Goal: Ask a question: Seek information or help from site administrators or community

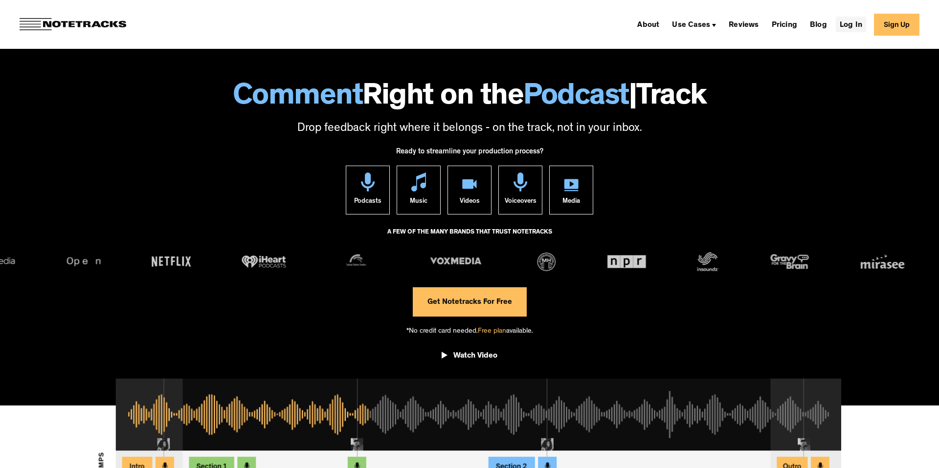
click at [842, 26] on link "Log In" at bounding box center [851, 25] width 30 height 16
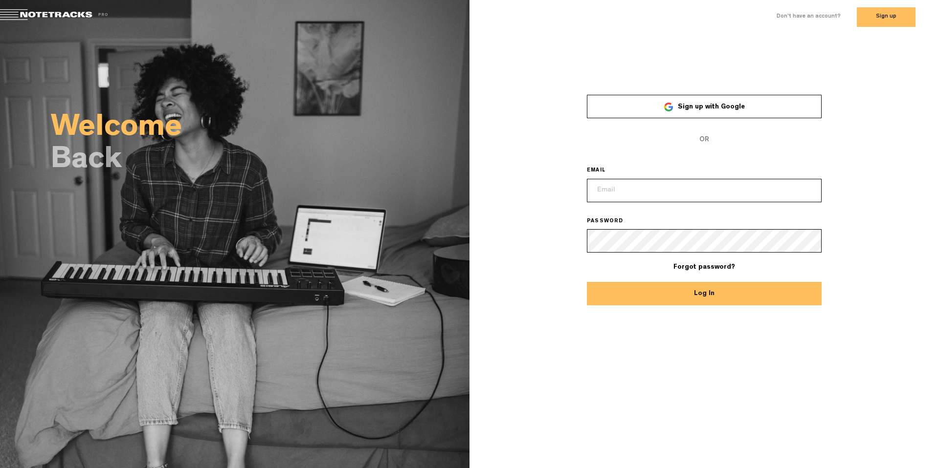
click at [658, 182] on input "email" at bounding box center [704, 190] width 235 height 23
paste input "alexander.ricci@europod.eu"
type input "alexander.ricci@europod.eu"
click at [637, 288] on button "Log In" at bounding box center [704, 293] width 235 height 23
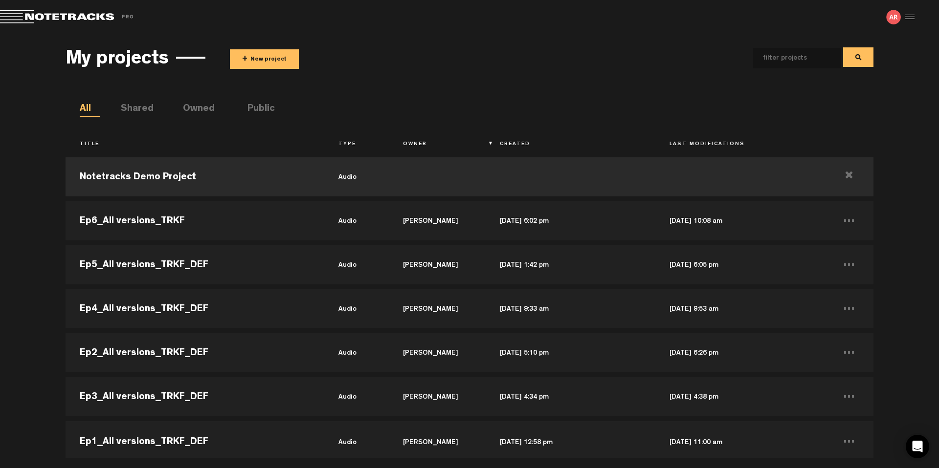
click at [910, 17] on div at bounding box center [908, 17] width 15 height 15
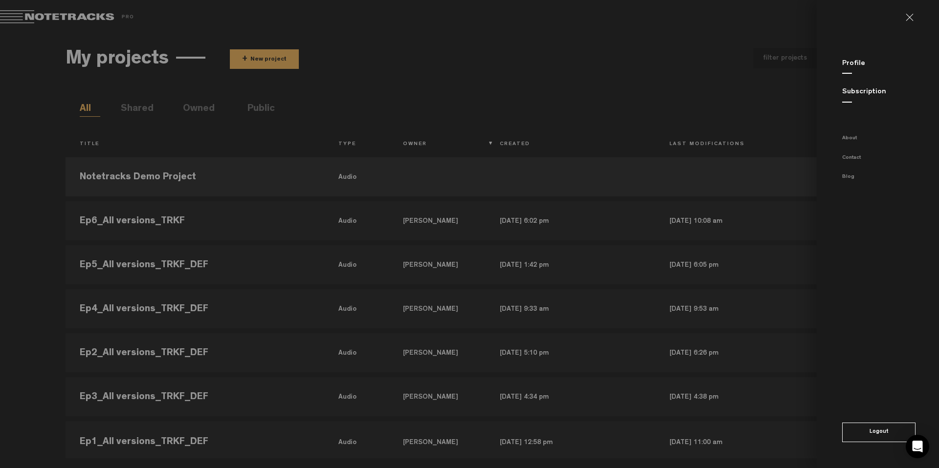
click at [861, 93] on link "Subscription" at bounding box center [864, 92] width 44 height 7
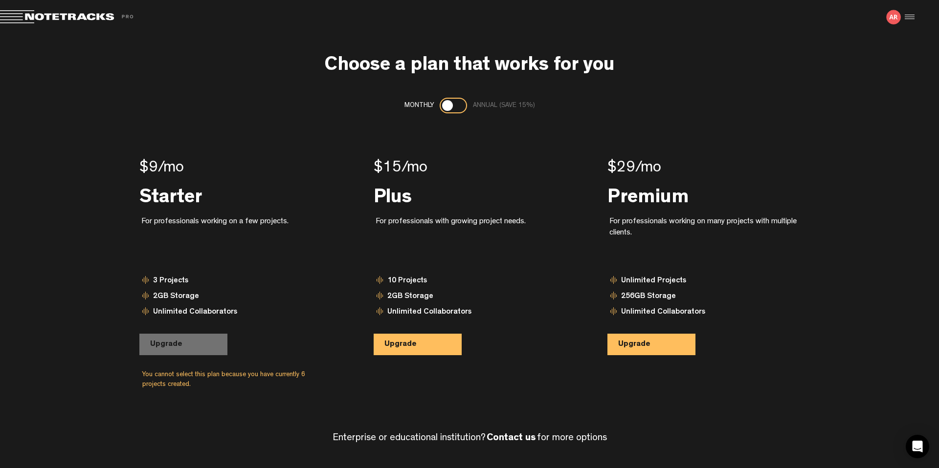
click at [910, 18] on div at bounding box center [908, 17] width 15 height 15
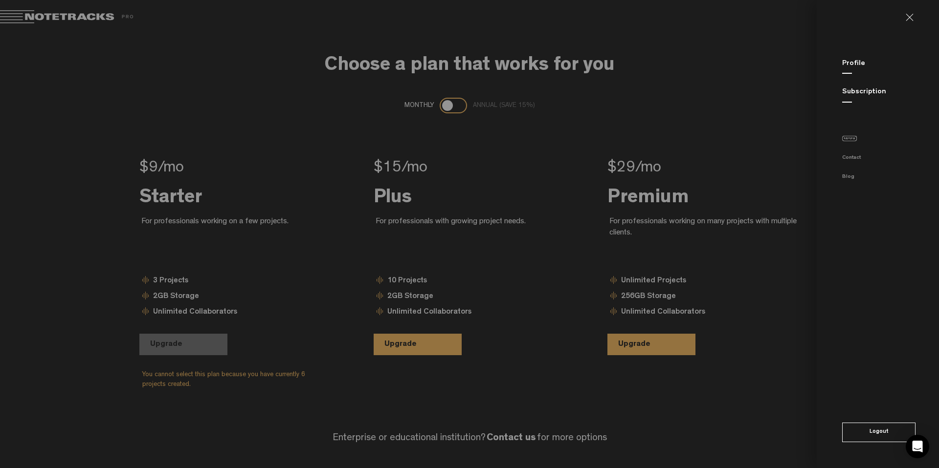
click at [848, 137] on link "About" at bounding box center [849, 138] width 15 height 5
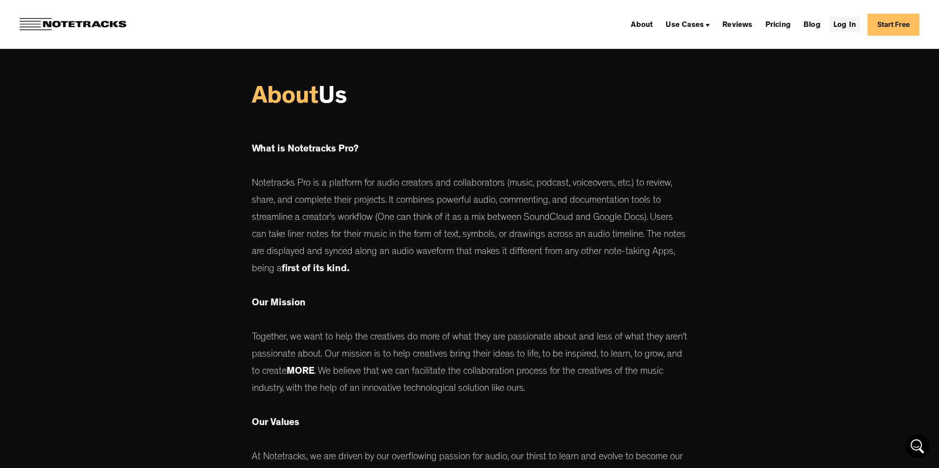
click at [842, 26] on link "Log In" at bounding box center [844, 25] width 30 height 16
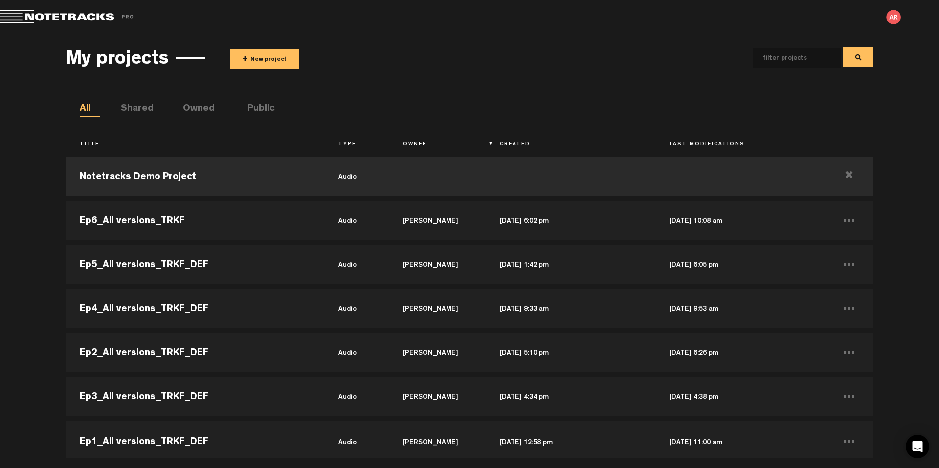
click at [904, 18] on div at bounding box center [908, 17] width 15 height 15
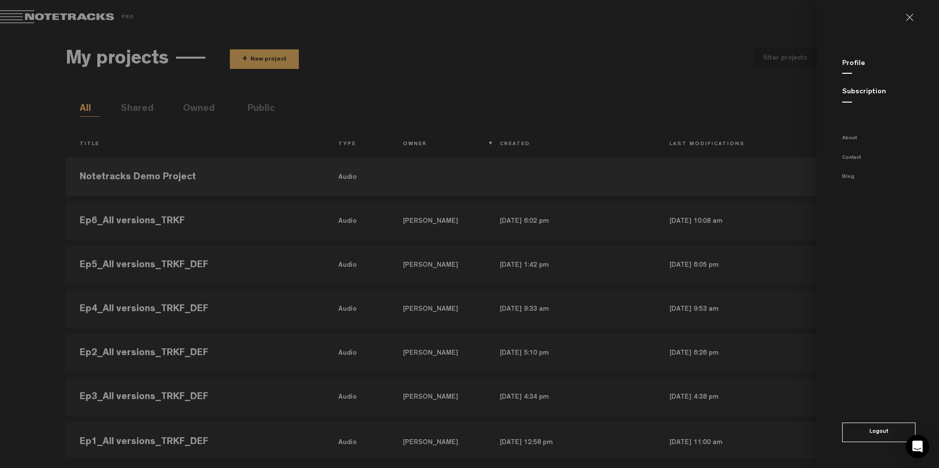
click at [862, 64] on link "Profile" at bounding box center [853, 63] width 23 height 7
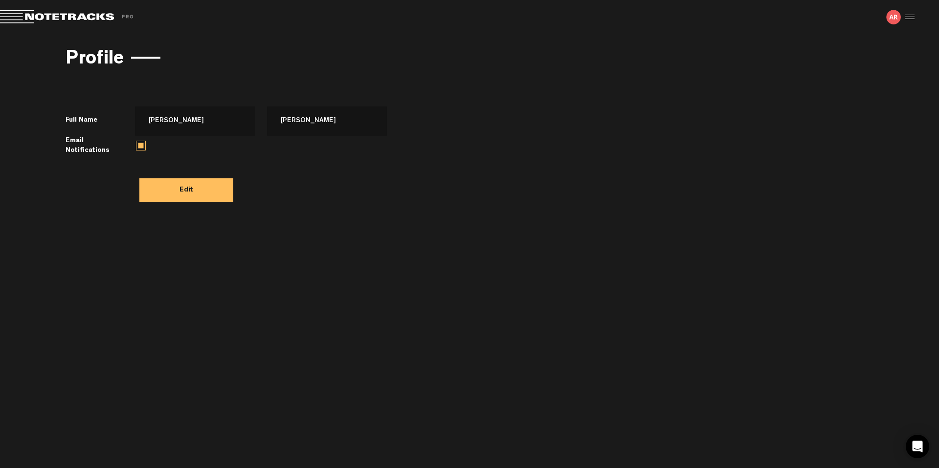
click at [906, 17] on div at bounding box center [908, 17] width 15 height 15
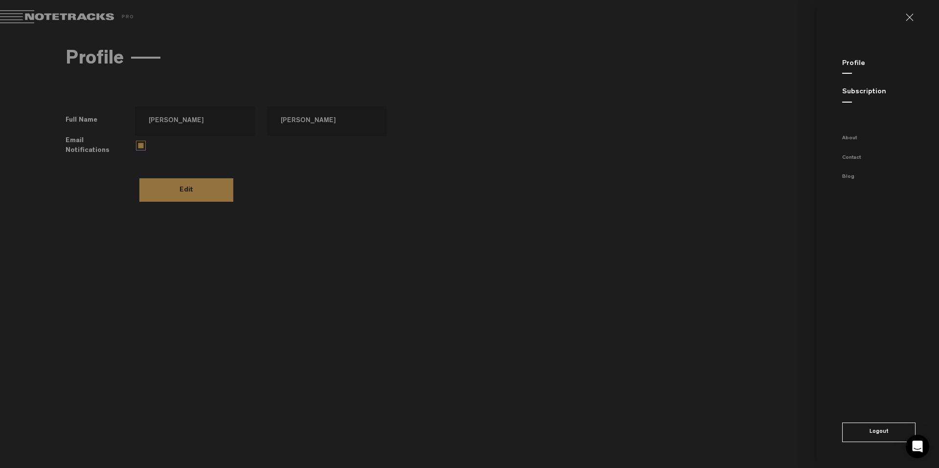
click at [847, 90] on link "Subscription" at bounding box center [864, 92] width 44 height 7
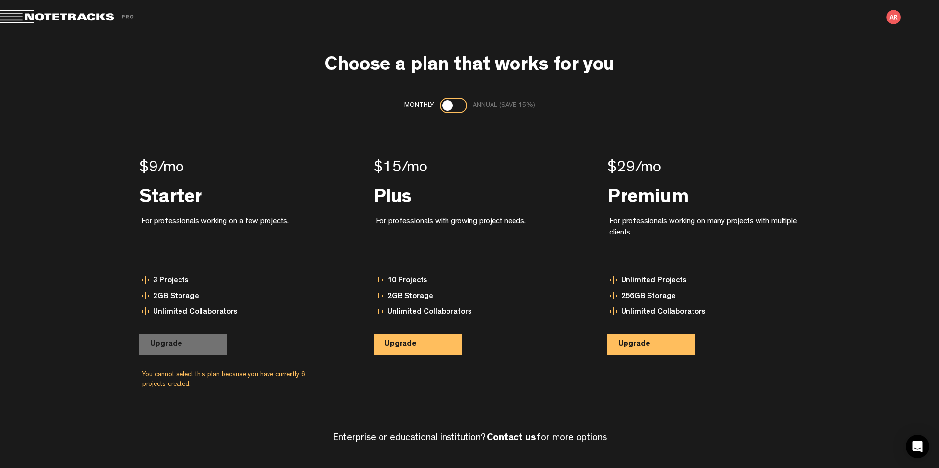
click at [898, 17] on img at bounding box center [893, 17] width 15 height 15
click at [915, 17] on md-toolbar "Exit Project Share project Save project" at bounding box center [469, 17] width 939 height 34
click at [908, 18] on div at bounding box center [908, 17] width 15 height 15
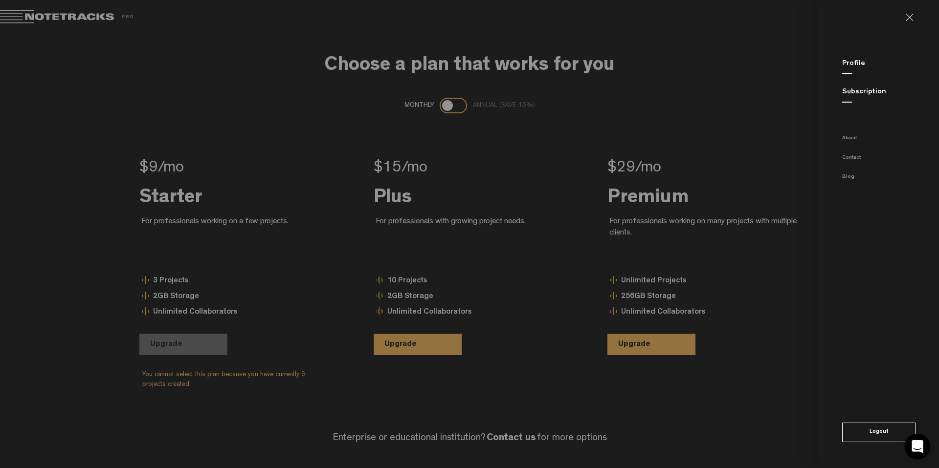
click at [919, 448] on icon "Open Intercom Messenger" at bounding box center [916, 447] width 11 height 13
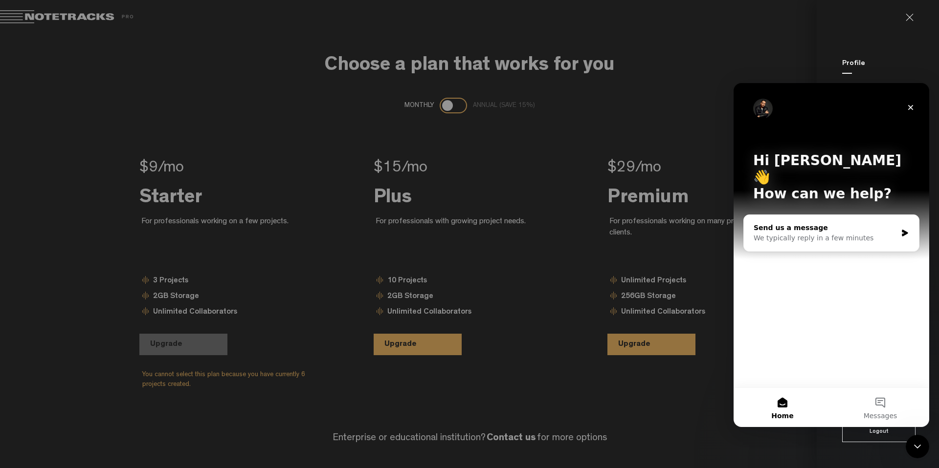
click at [851, 233] on div "We typically reply in a few minutes" at bounding box center [824, 238] width 143 height 10
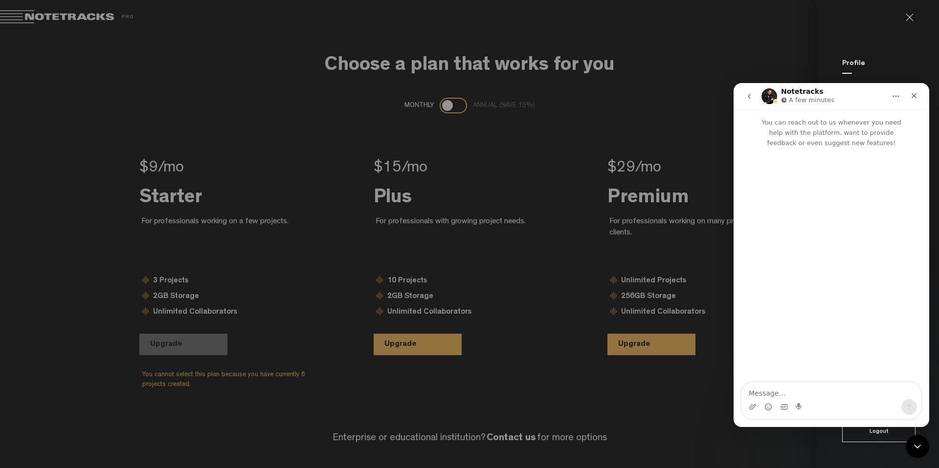
click at [781, 395] on textarea "Message…" at bounding box center [831, 391] width 179 height 17
type textarea "Hi, I'm looking for my invoices. Where can I find them? Thanks !"
